Goal: Task Accomplishment & Management: Manage account settings

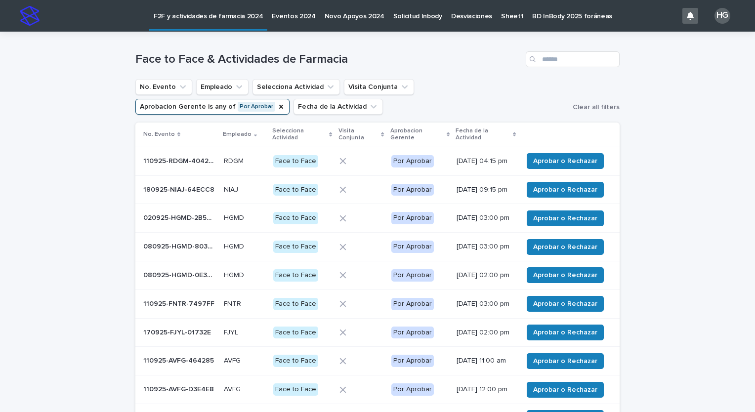
click at [205, 16] on p "F2F y actividades de farmacia 2024" at bounding box center [208, 10] width 109 height 21
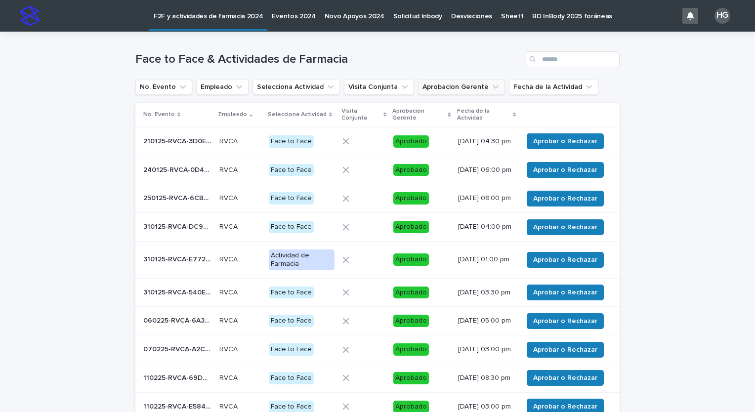
click at [491, 85] on icon "Aprobacion Gerente" at bounding box center [496, 87] width 10 height 10
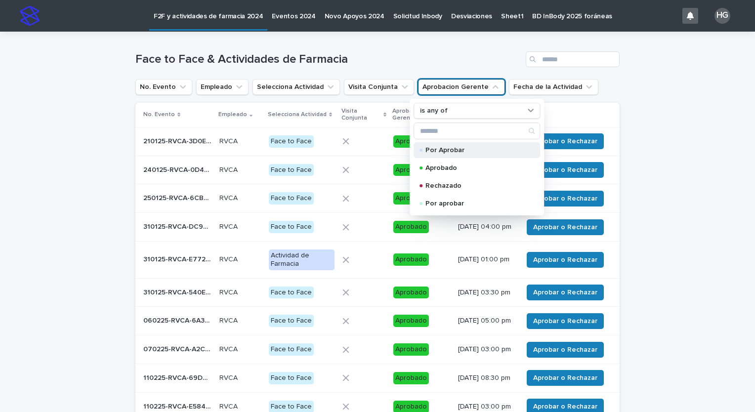
click at [457, 149] on p "Por Aprobar" at bounding box center [474, 150] width 99 height 7
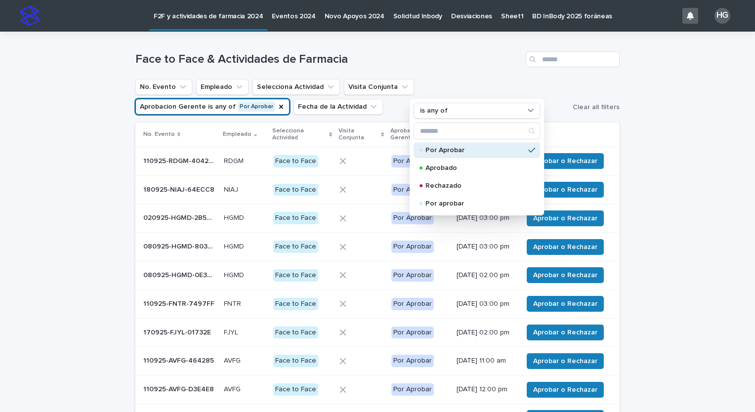
click at [42, 210] on div "Loading... Saving… Loading... Saving… Face to Face & Actividades de Farmacia No…" at bounding box center [377, 274] width 755 height 485
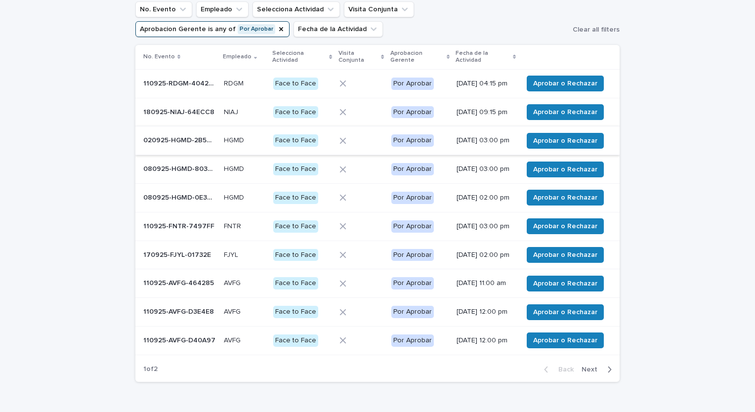
scroll to position [56, 0]
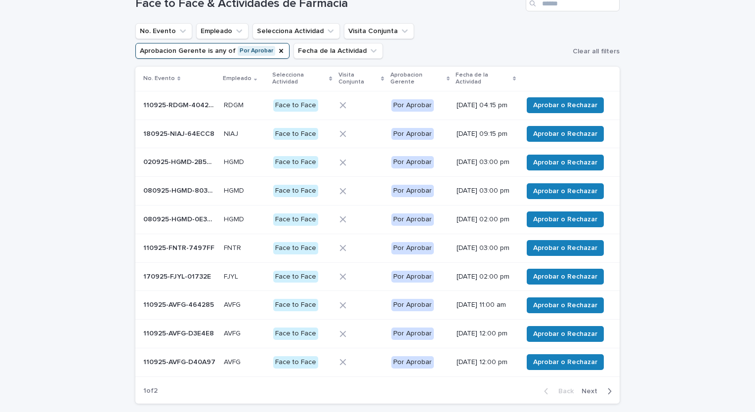
click at [513, 77] on icon at bounding box center [514, 79] width 3 height 4
click at [562, 167] on span "Aprobar o Rechazar" at bounding box center [565, 163] width 64 height 10
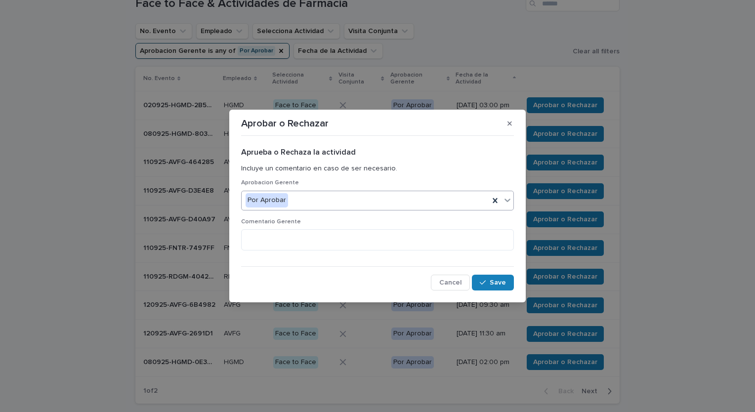
click at [406, 203] on div "Por Aprobar" at bounding box center [366, 200] width 248 height 16
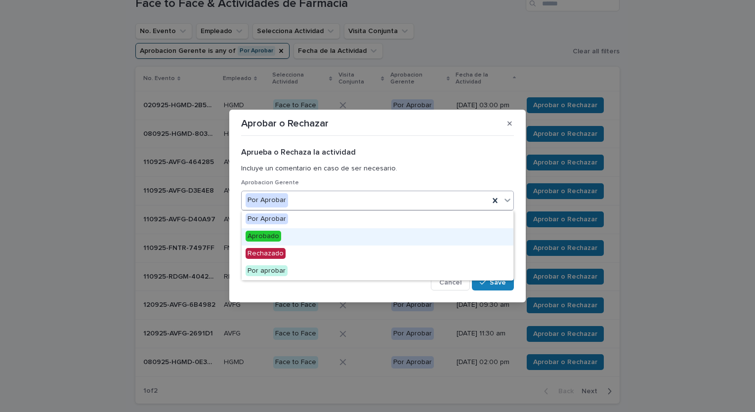
click at [375, 238] on div "Aprobado" at bounding box center [378, 236] width 272 height 17
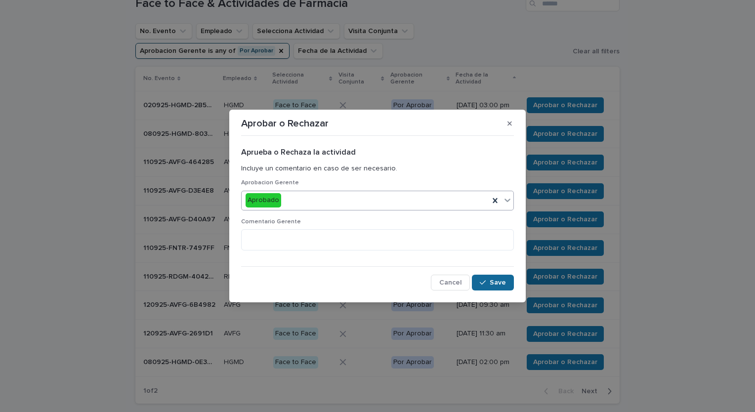
click at [503, 282] on span "Save" at bounding box center [498, 282] width 16 height 7
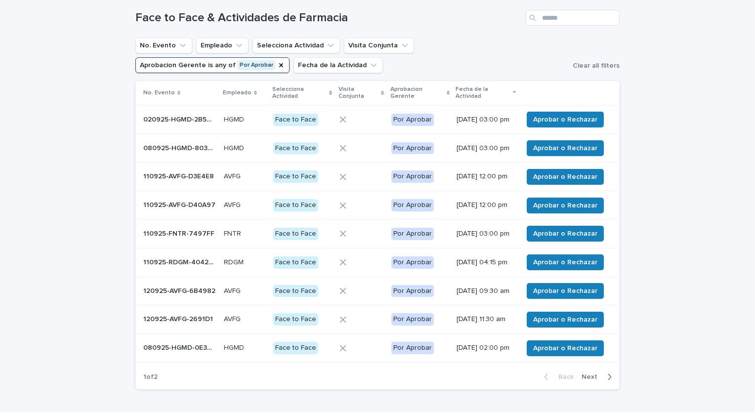
click at [513, 90] on icon at bounding box center [514, 92] width 3 height 5
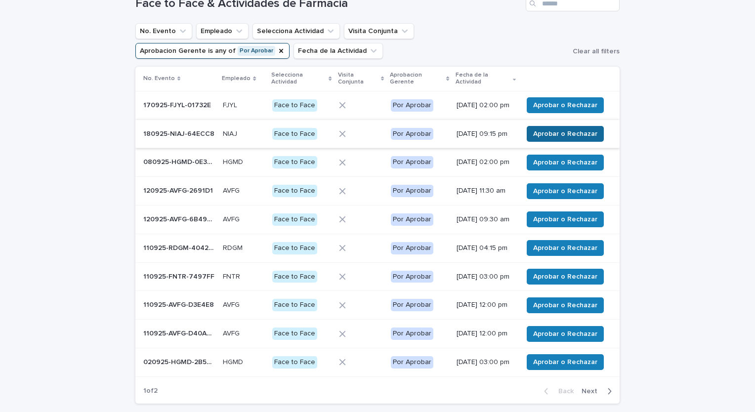
click at [580, 137] on span "Aprobar o Rechazar" at bounding box center [565, 134] width 64 height 10
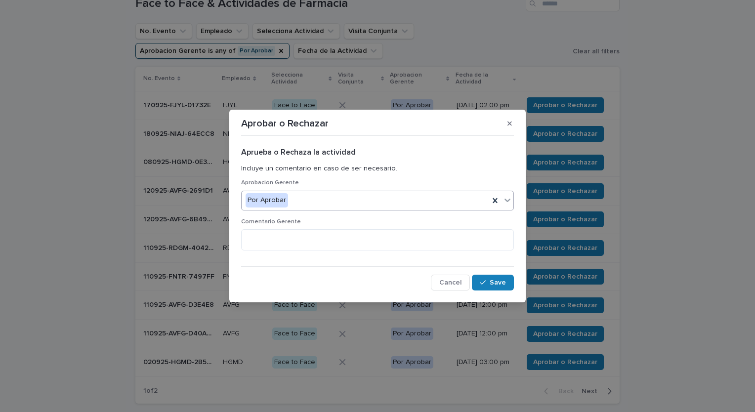
click at [435, 194] on div "Por Aprobar" at bounding box center [366, 200] width 248 height 16
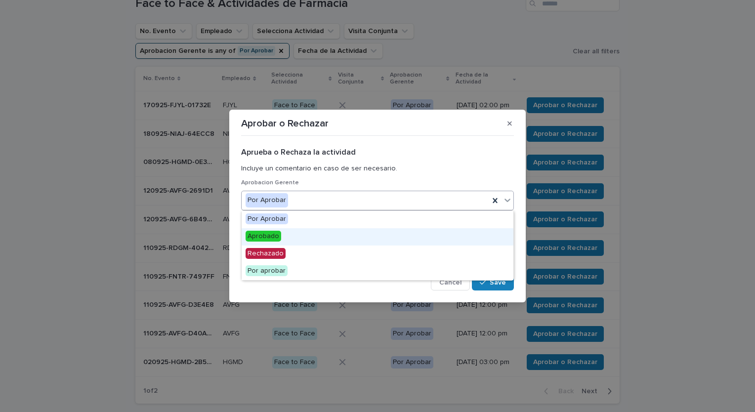
click at [397, 234] on div "Aprobado" at bounding box center [378, 236] width 272 height 17
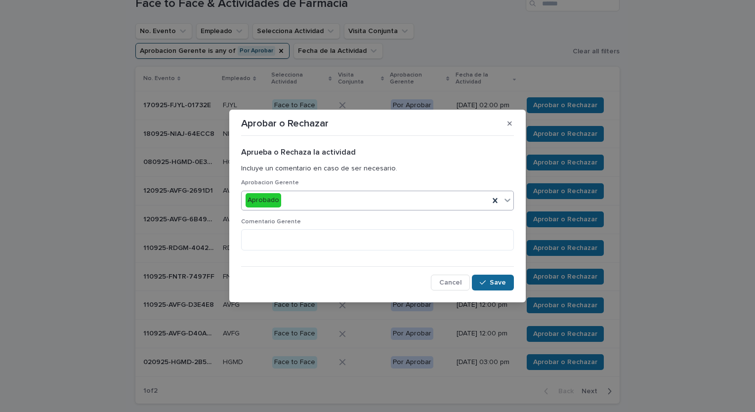
click at [487, 284] on div "button" at bounding box center [485, 282] width 10 height 7
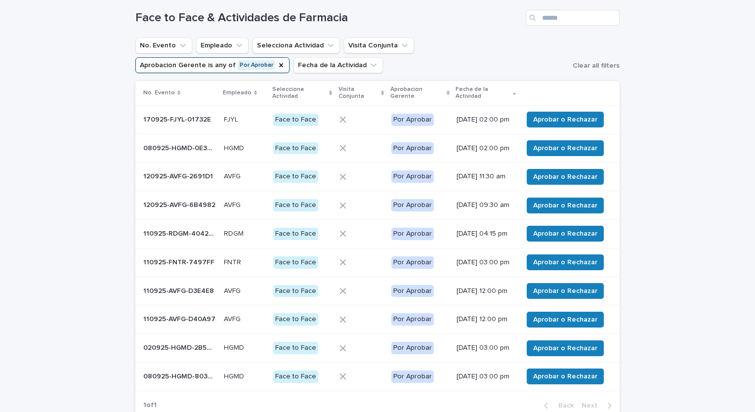
scroll to position [58, 0]
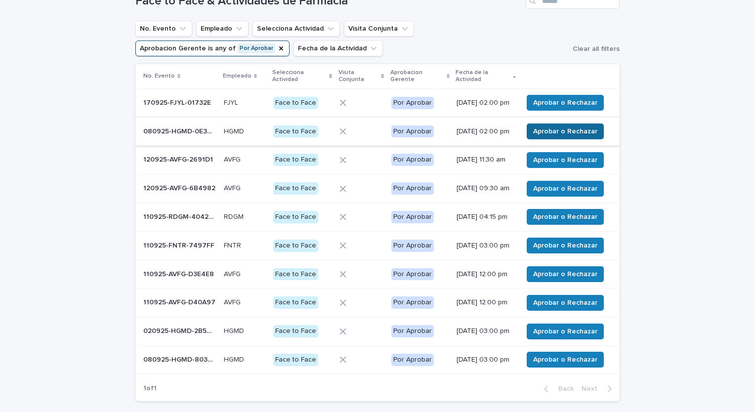
click at [576, 136] on span "Aprobar o Rechazar" at bounding box center [565, 131] width 64 height 10
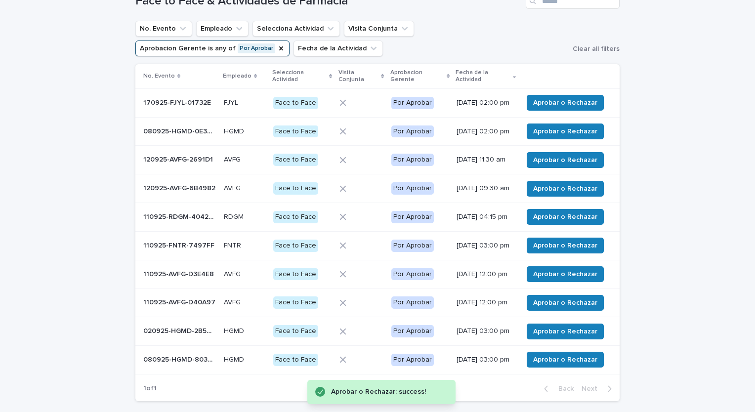
click at [513, 77] on icon at bounding box center [514, 78] width 3 height 2
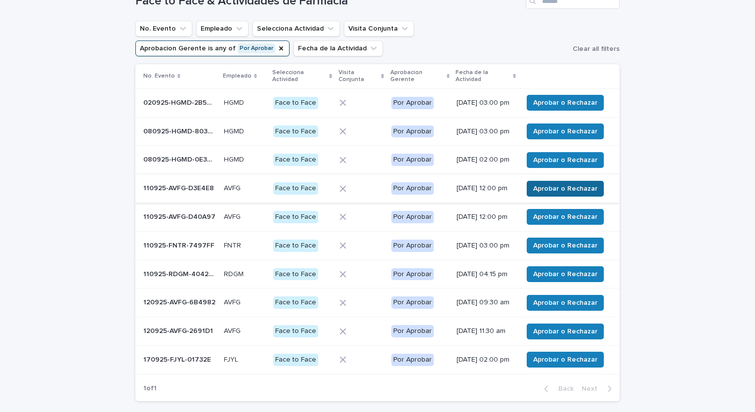
click at [565, 194] on span "Aprobar o Rechazar" at bounding box center [565, 189] width 64 height 10
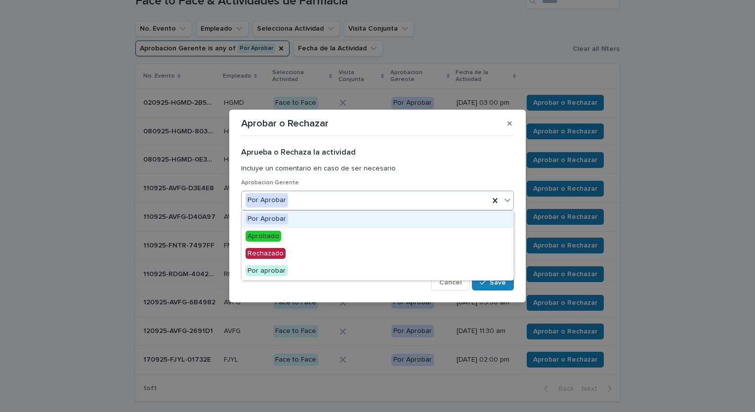
click at [445, 201] on div "Por Aprobar" at bounding box center [366, 200] width 248 height 16
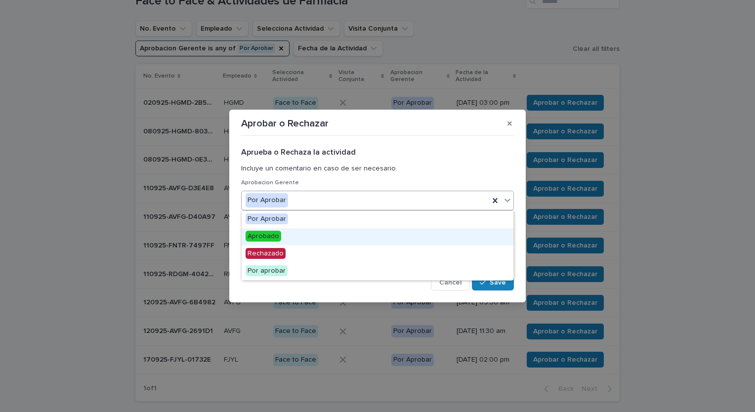
click at [446, 236] on div "Aprobado" at bounding box center [378, 236] width 272 height 17
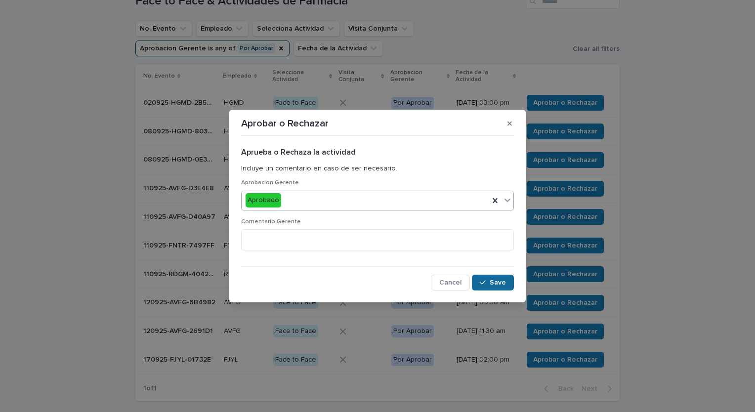
click at [485, 283] on icon "button" at bounding box center [483, 282] width 6 height 7
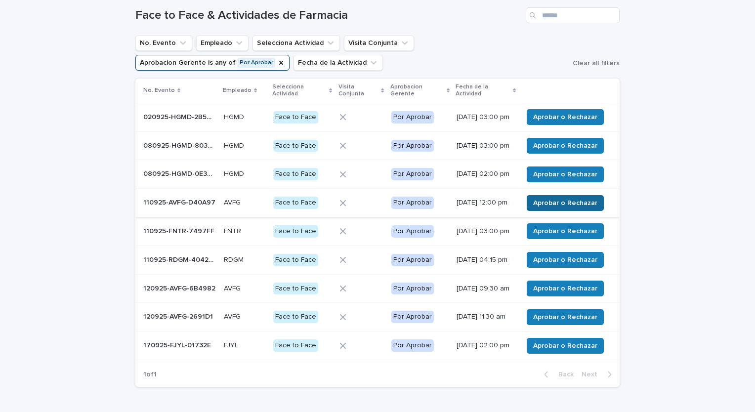
click at [561, 208] on span "Aprobar o Rechazar" at bounding box center [565, 203] width 64 height 10
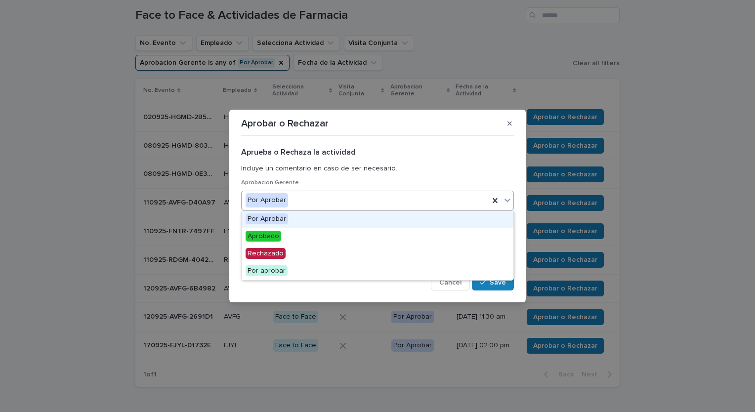
click at [420, 201] on div "Por Aprobar" at bounding box center [366, 200] width 248 height 16
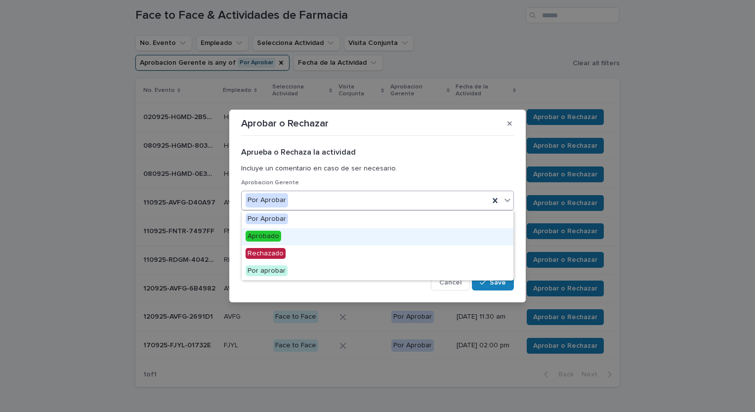
click at [390, 237] on div "Aprobado" at bounding box center [378, 236] width 272 height 17
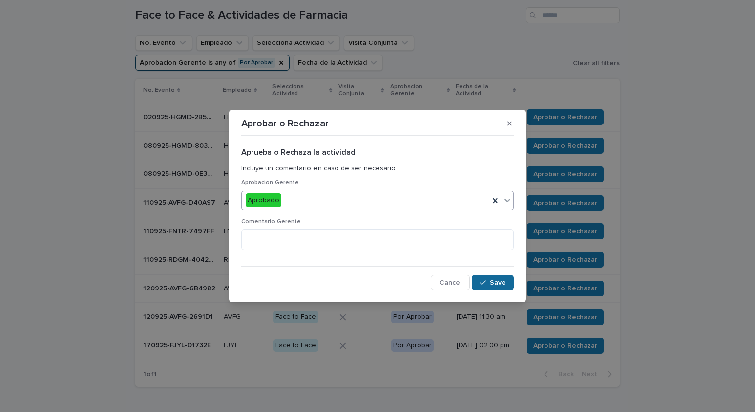
click at [492, 282] on span "Save" at bounding box center [498, 282] width 16 height 7
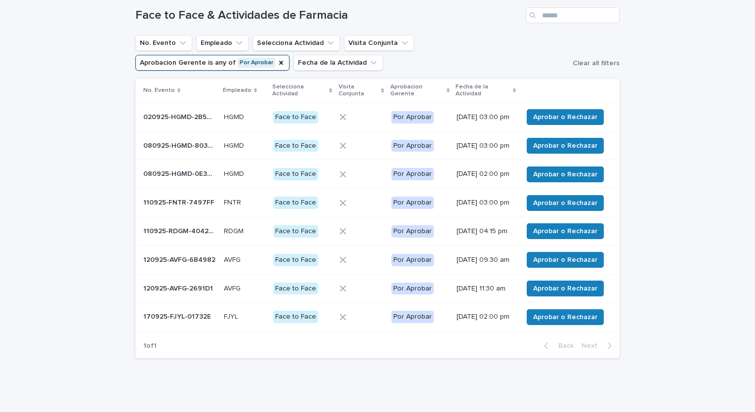
scroll to position [30, 0]
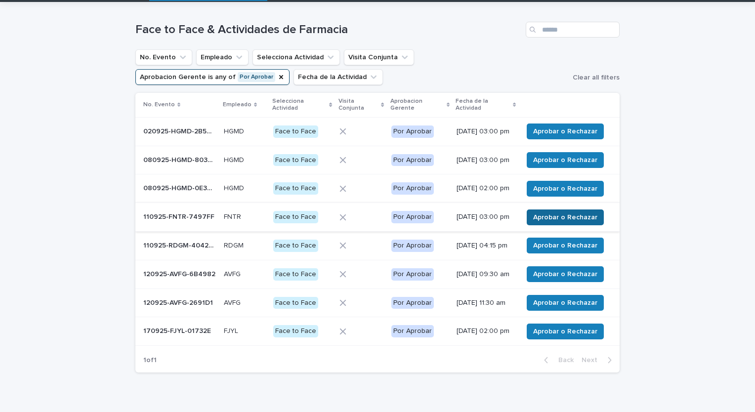
click at [561, 225] on button "Aprobar o Rechazar" at bounding box center [565, 217] width 77 height 16
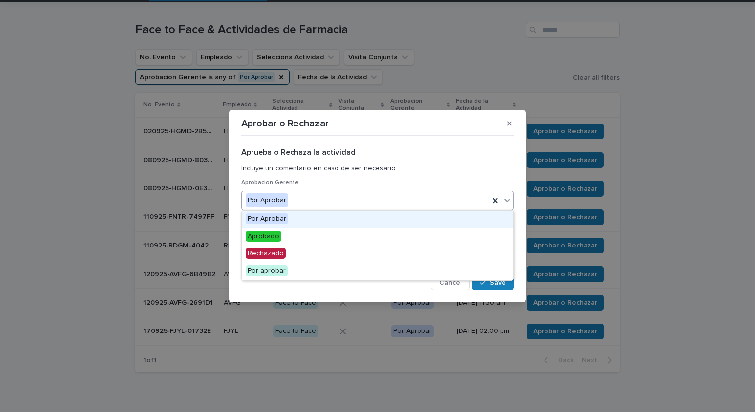
click at [379, 208] on div "Por Aprobar" at bounding box center [366, 200] width 248 height 16
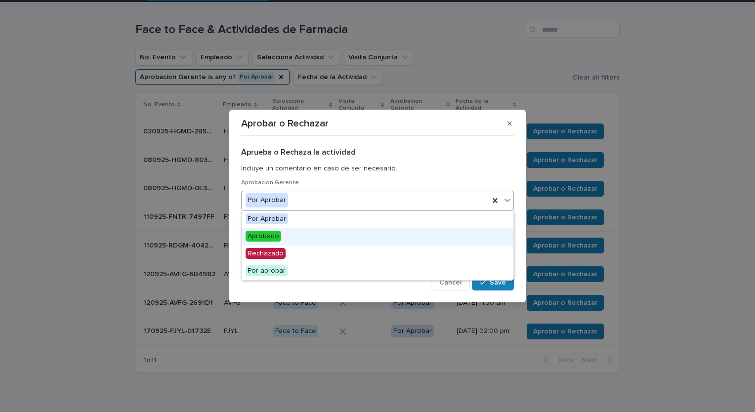
click at [356, 232] on div "Aprobado" at bounding box center [378, 236] width 272 height 17
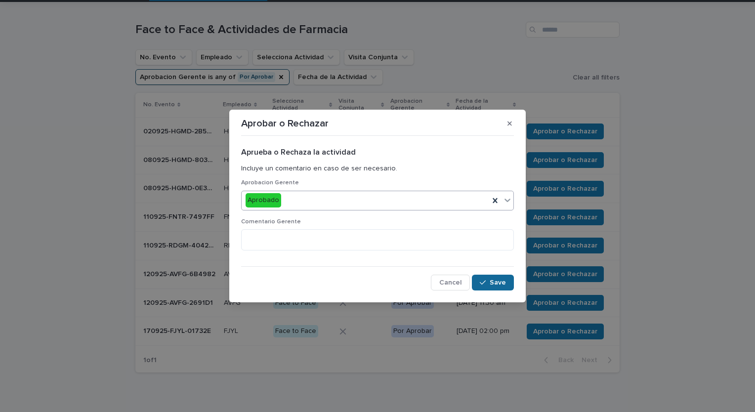
click at [488, 278] on button "Save" at bounding box center [493, 283] width 42 height 16
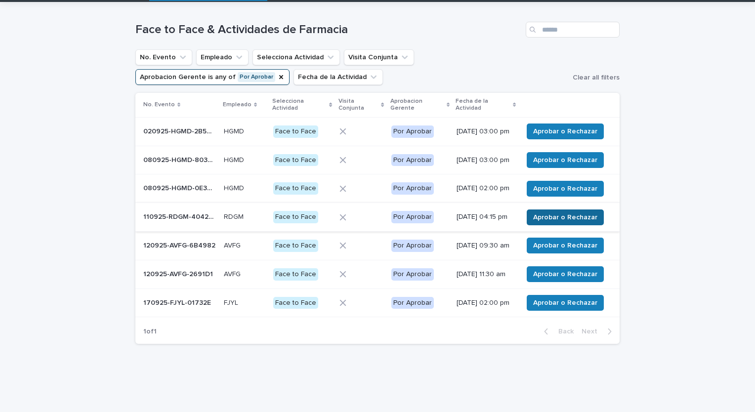
click at [579, 222] on span "Aprobar o Rechazar" at bounding box center [565, 217] width 64 height 10
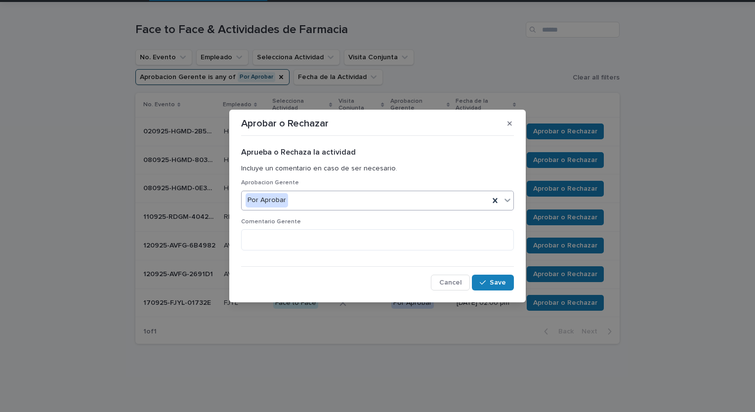
click at [391, 203] on div "Por Aprobar" at bounding box center [366, 200] width 248 height 16
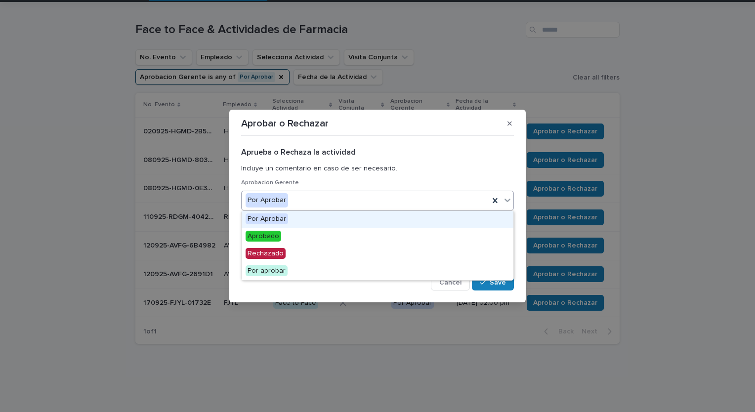
click at [368, 227] on div "Por Aprobar" at bounding box center [378, 219] width 272 height 17
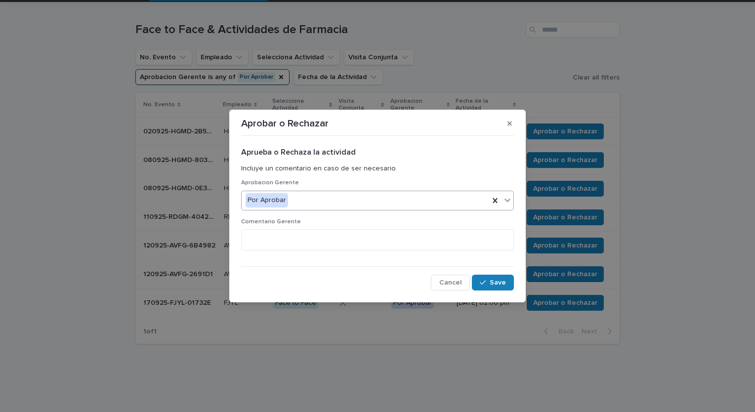
click at [373, 201] on div "Por Aprobar" at bounding box center [366, 200] width 248 height 16
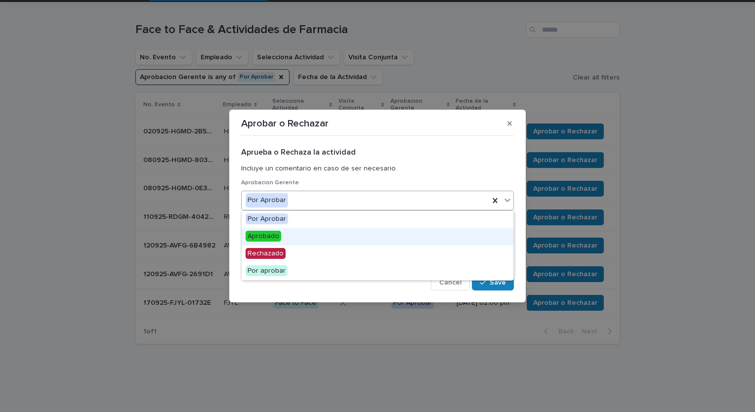
click at [362, 236] on div "Aprobado" at bounding box center [378, 236] width 272 height 17
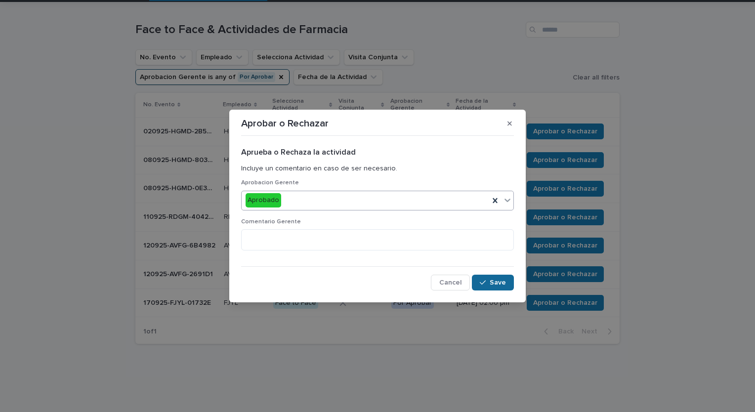
click at [489, 288] on button "Save" at bounding box center [493, 283] width 42 height 16
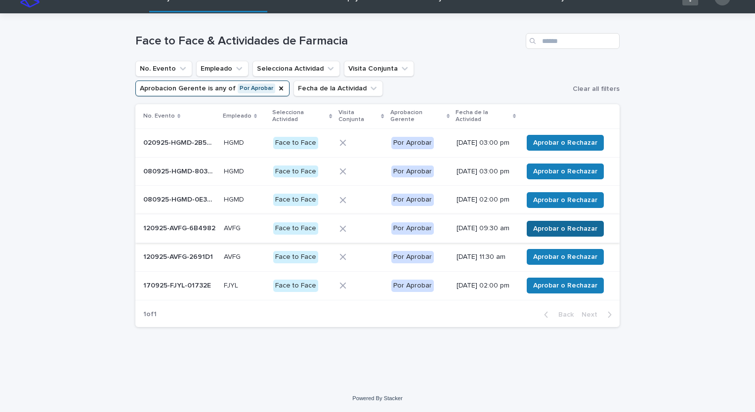
click at [571, 233] on span "Aprobar o Rechazar" at bounding box center [565, 229] width 64 height 10
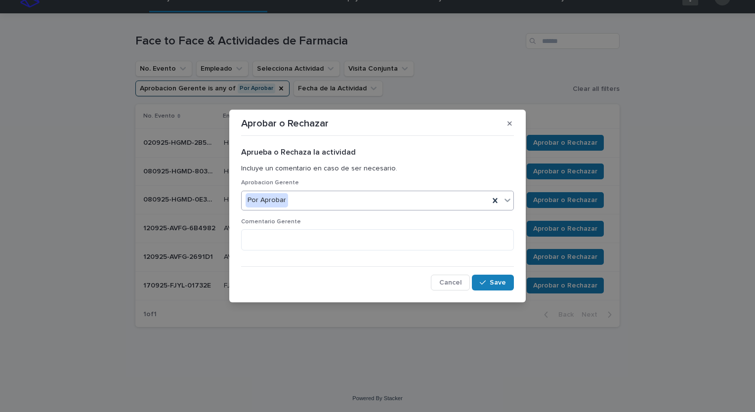
click at [379, 198] on div "Por Aprobar" at bounding box center [366, 200] width 248 height 16
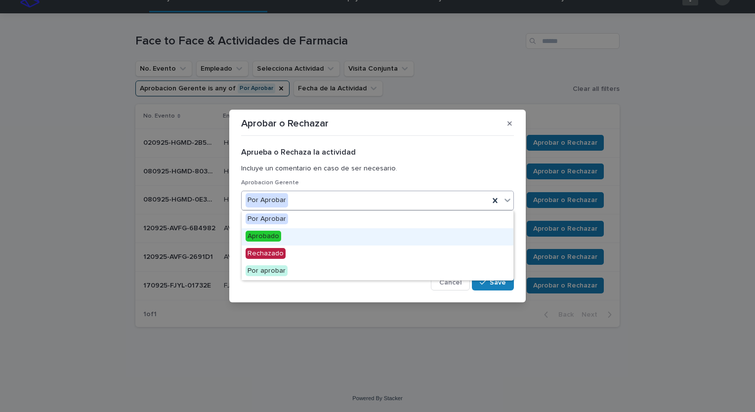
click at [362, 240] on div "Aprobado" at bounding box center [378, 236] width 272 height 17
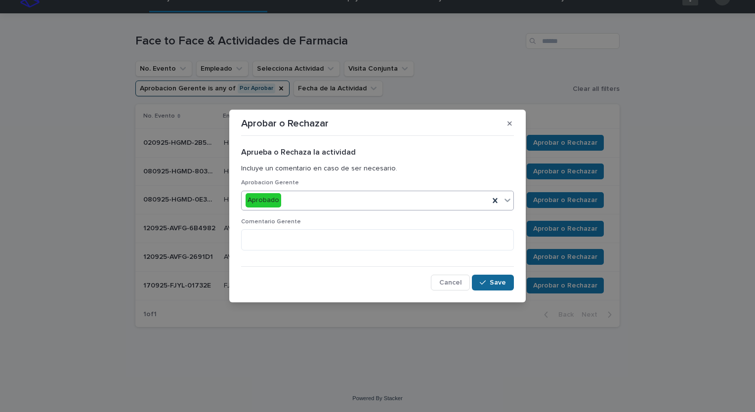
click at [494, 288] on button "Save" at bounding box center [493, 283] width 42 height 16
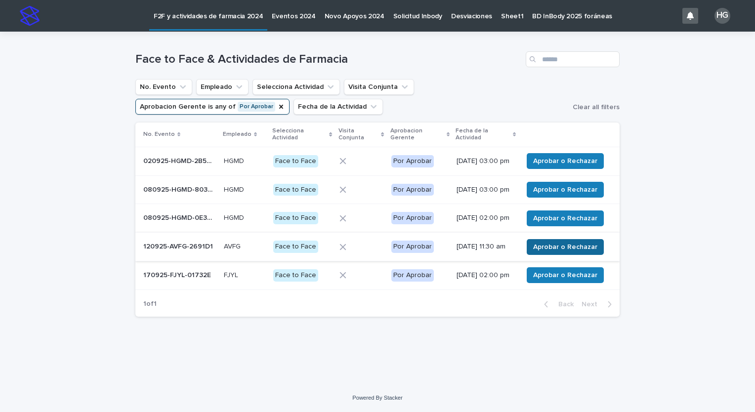
click at [543, 252] on span "Aprobar o Rechazar" at bounding box center [565, 247] width 64 height 10
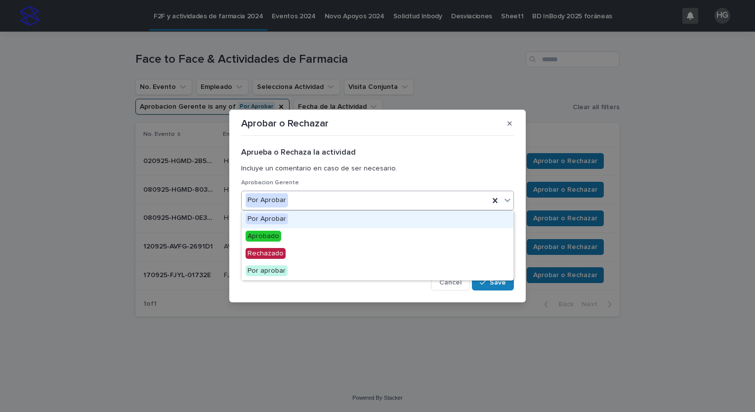
click at [392, 196] on div "Por Aprobar" at bounding box center [366, 200] width 248 height 16
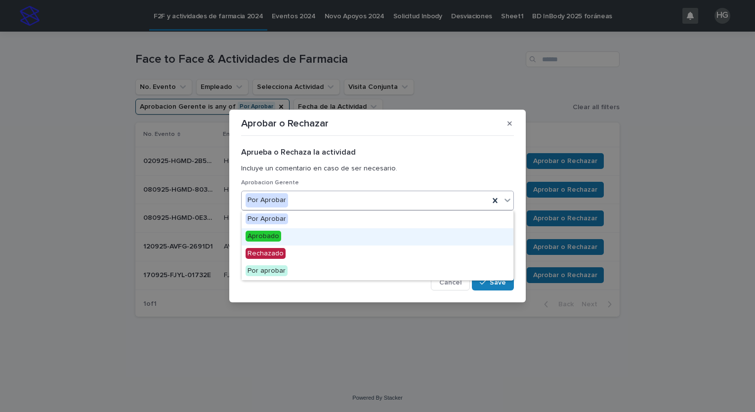
click at [379, 231] on div "Aprobado" at bounding box center [378, 236] width 272 height 17
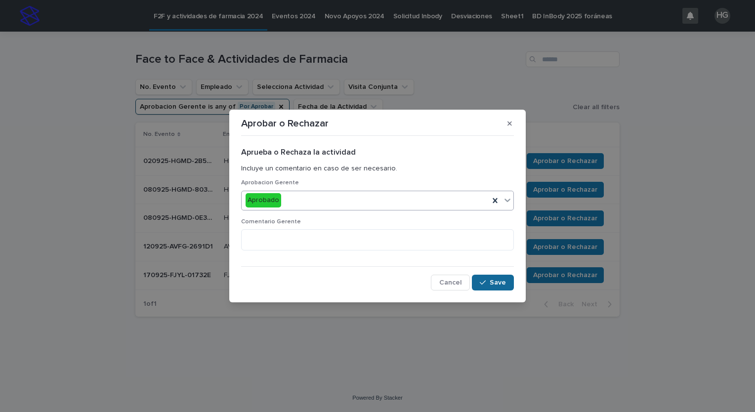
click at [488, 280] on div "button" at bounding box center [485, 282] width 10 height 7
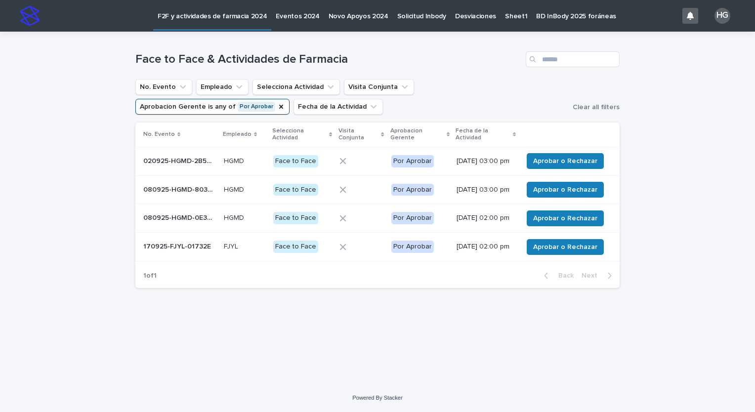
scroll to position [0, 0]
click at [577, 252] on span "Aprobar o Rechazar" at bounding box center [565, 247] width 64 height 10
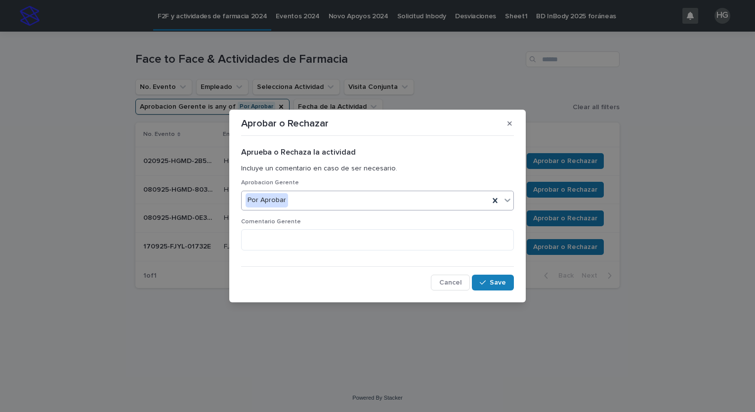
click at [356, 203] on div "Por Aprobar" at bounding box center [366, 200] width 248 height 16
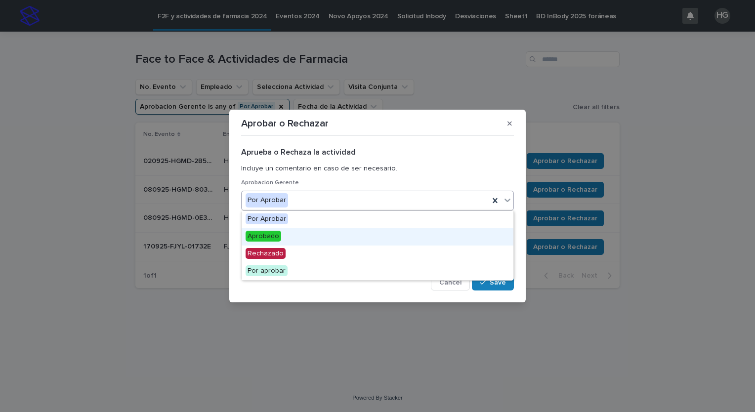
click at [335, 235] on div "Aprobado" at bounding box center [378, 236] width 272 height 17
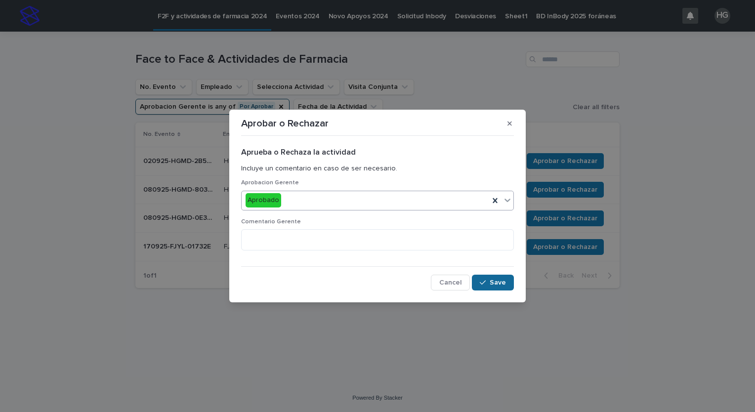
click at [487, 278] on button "Save" at bounding box center [493, 283] width 42 height 16
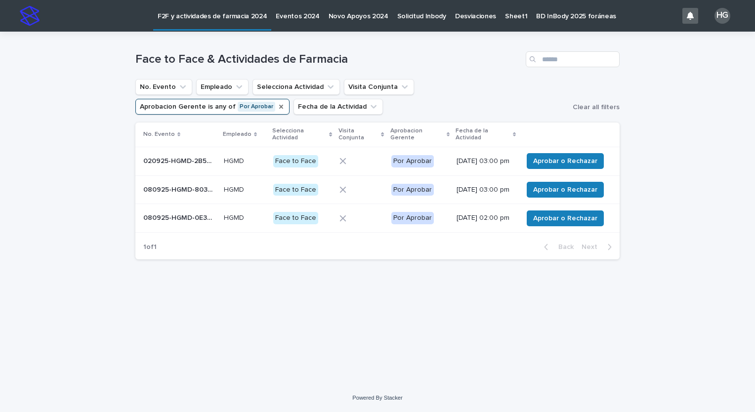
click at [283, 105] on icon "Aprobacion Gerente" at bounding box center [281, 107] width 4 height 4
